Goal: Transaction & Acquisition: Obtain resource

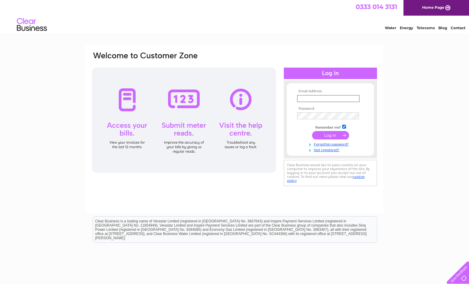
type input "info@sca.life"
click at [331, 137] on input "submit" at bounding box center [330, 135] width 37 height 8
click at [334, 137] on input "submit" at bounding box center [330, 135] width 37 height 8
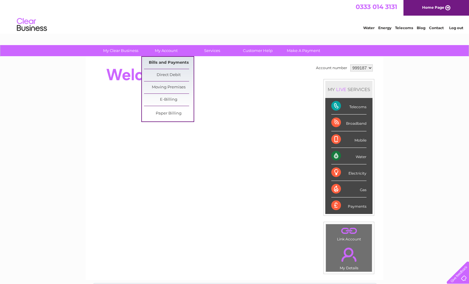
click at [169, 60] on link "Bills and Payments" at bounding box center [169, 63] width 50 height 12
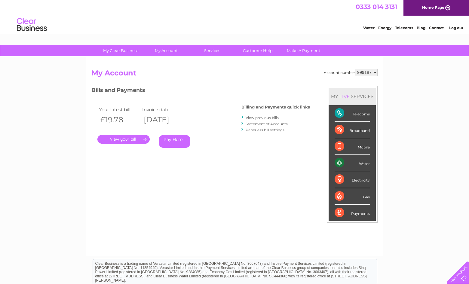
click at [141, 137] on link "." at bounding box center [123, 139] width 52 height 9
click at [266, 117] on link "View previous bills" at bounding box center [262, 117] width 33 height 5
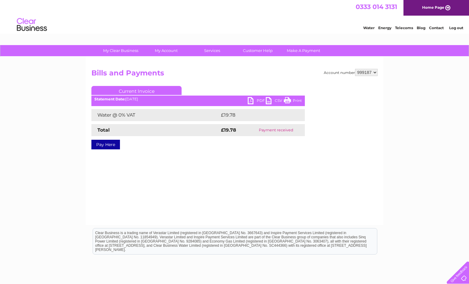
click at [228, 117] on td "£19.78" at bounding box center [256, 115] width 73 height 12
click at [258, 100] on link "PDF" at bounding box center [257, 101] width 18 height 9
